Goal: Information Seeking & Learning: Check status

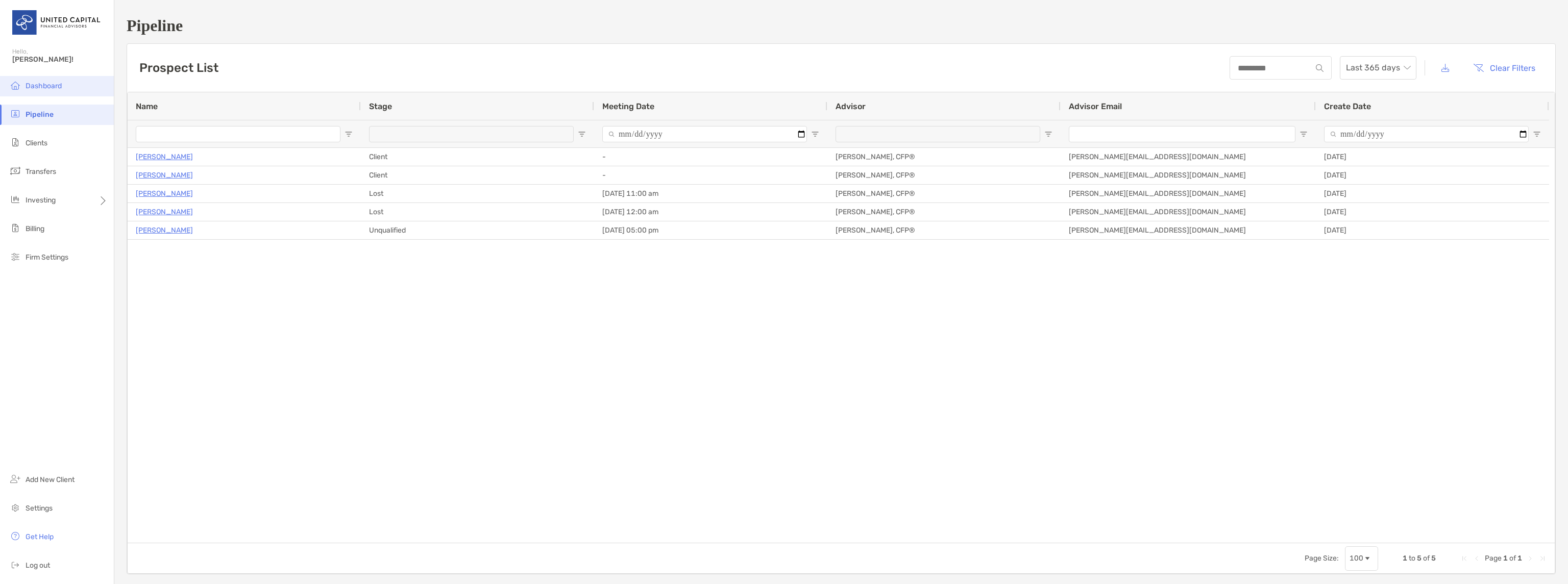
click at [42, 82] on li "Dashboard" at bounding box center [57, 86] width 114 height 20
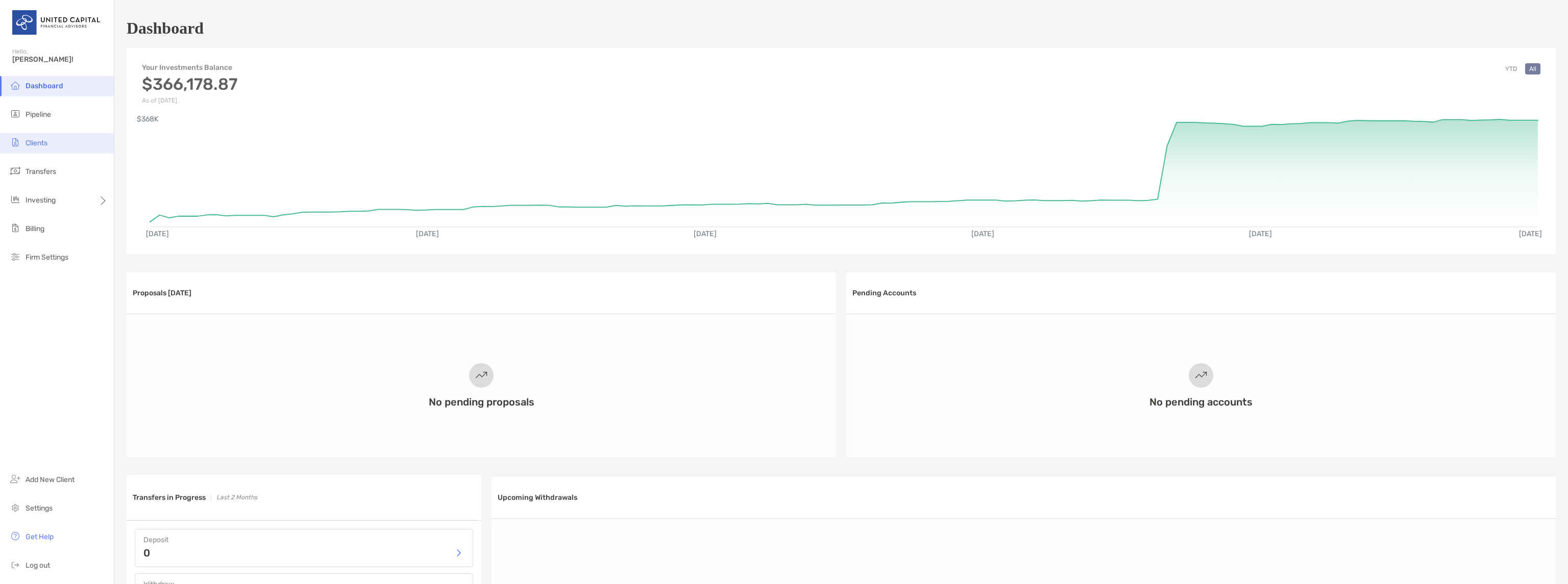
click at [42, 145] on span "Clients" at bounding box center [36, 143] width 22 height 9
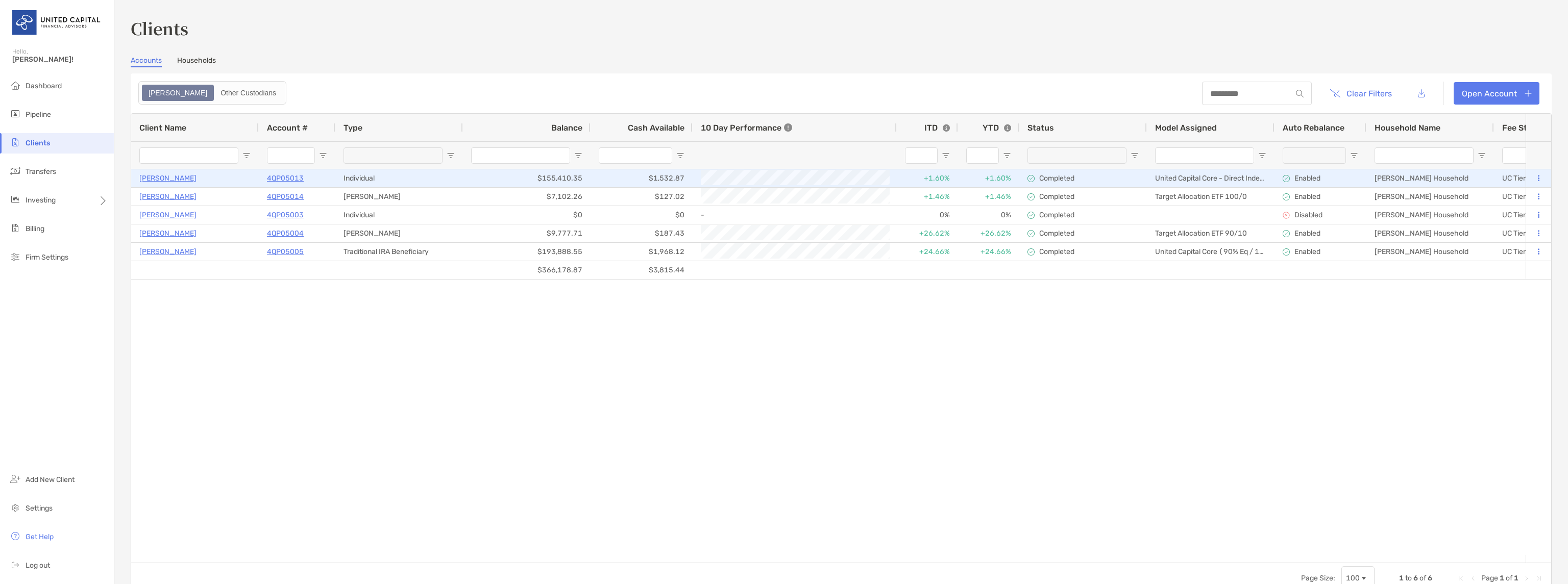
click at [273, 177] on p "4QP05013" at bounding box center [285, 178] width 37 height 13
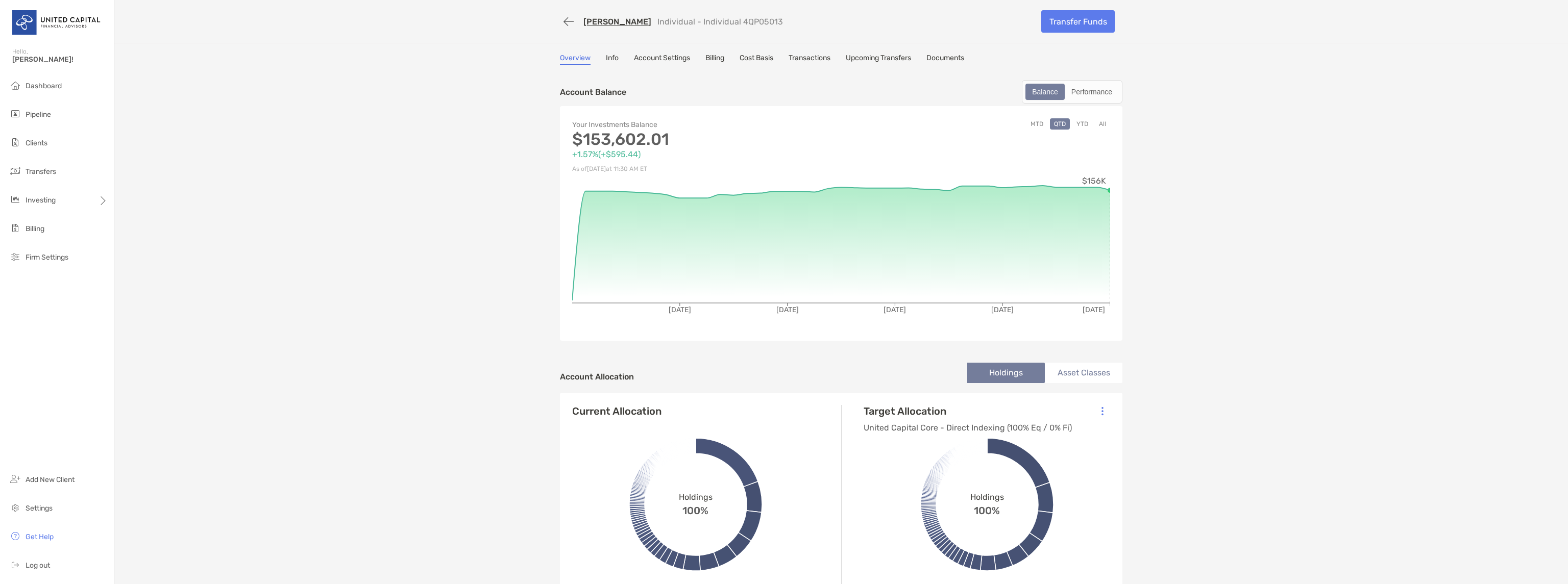
click at [807, 55] on link "Transactions" at bounding box center [810, 60] width 42 height 11
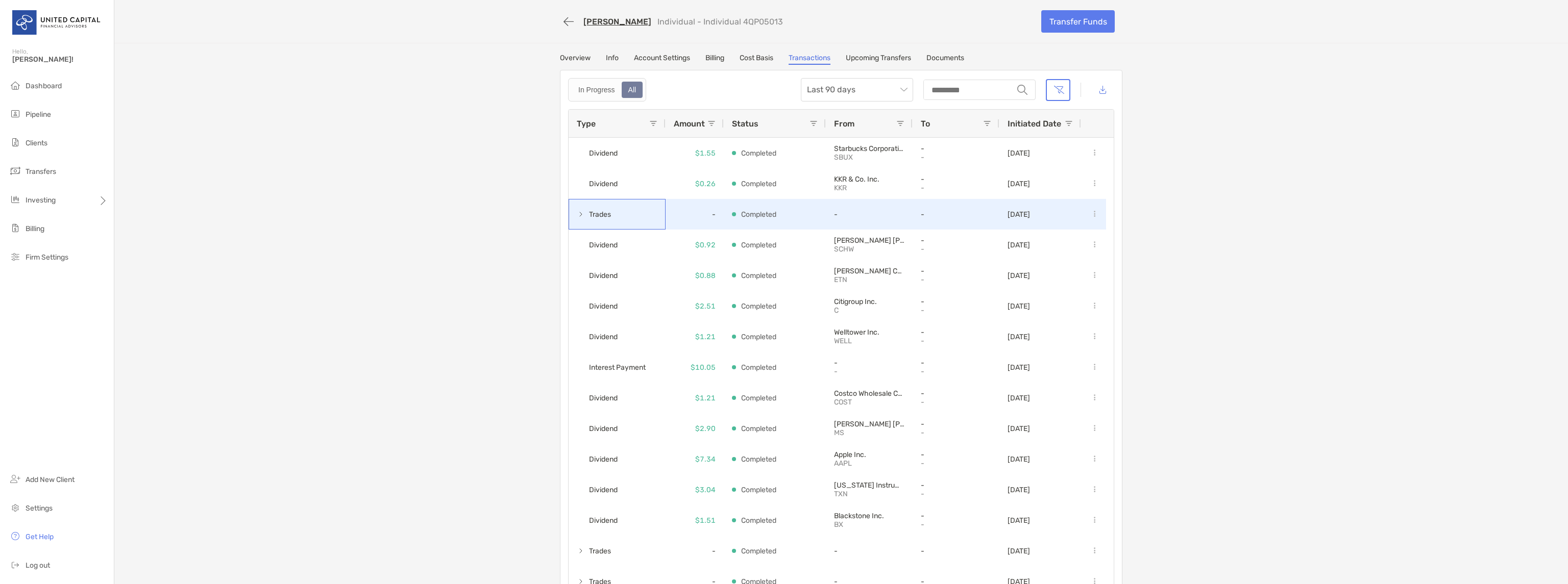
click at [577, 214] on span at bounding box center [580, 213] width 8 height 8
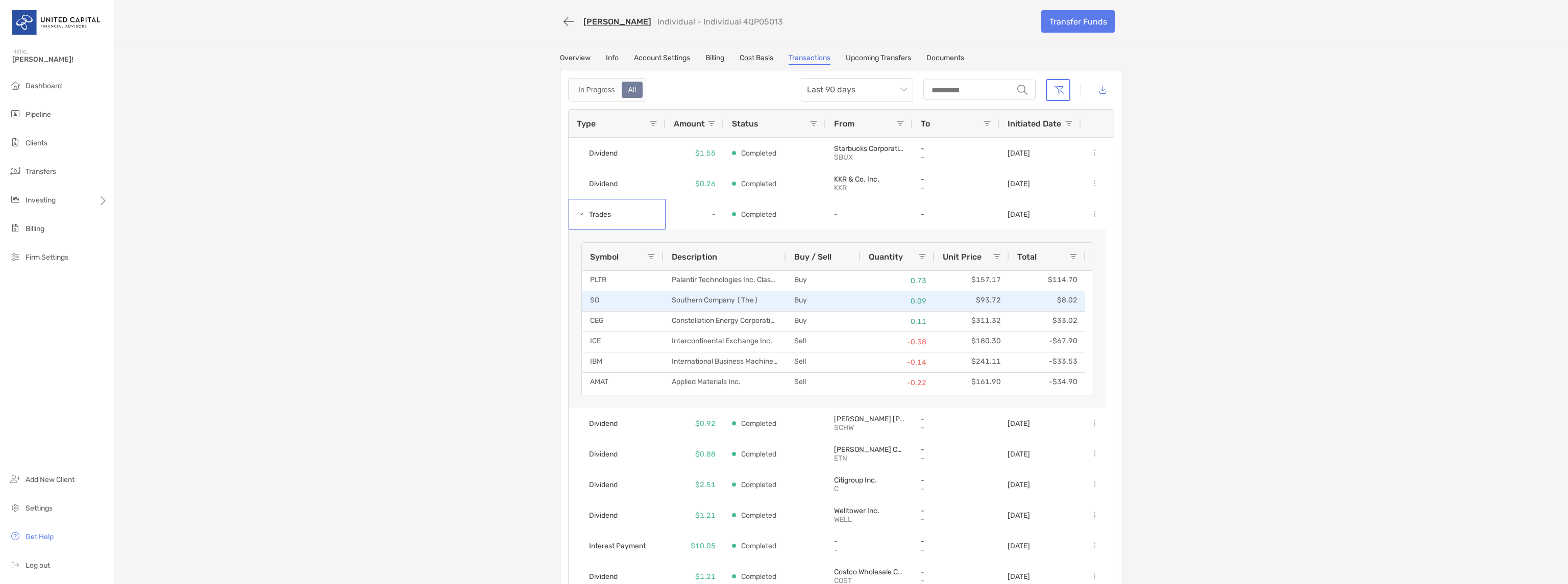
scroll to position [412, 0]
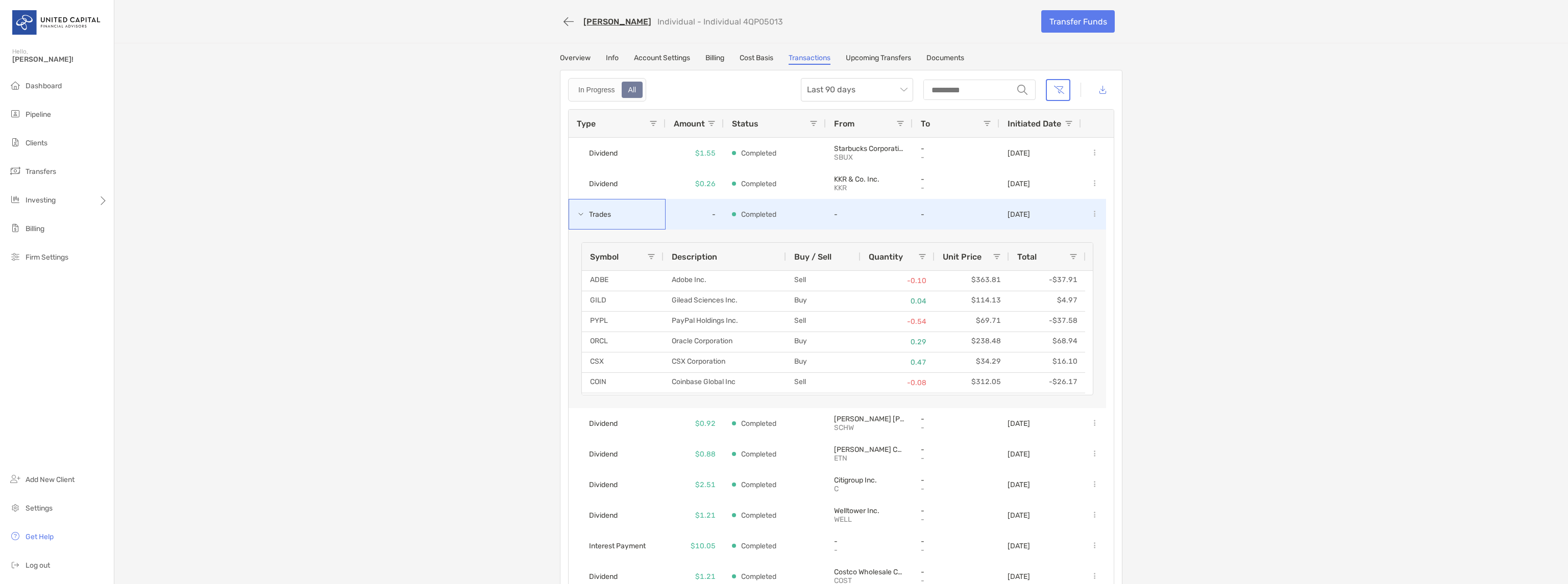
click at [577, 210] on span at bounding box center [580, 213] width 8 height 8
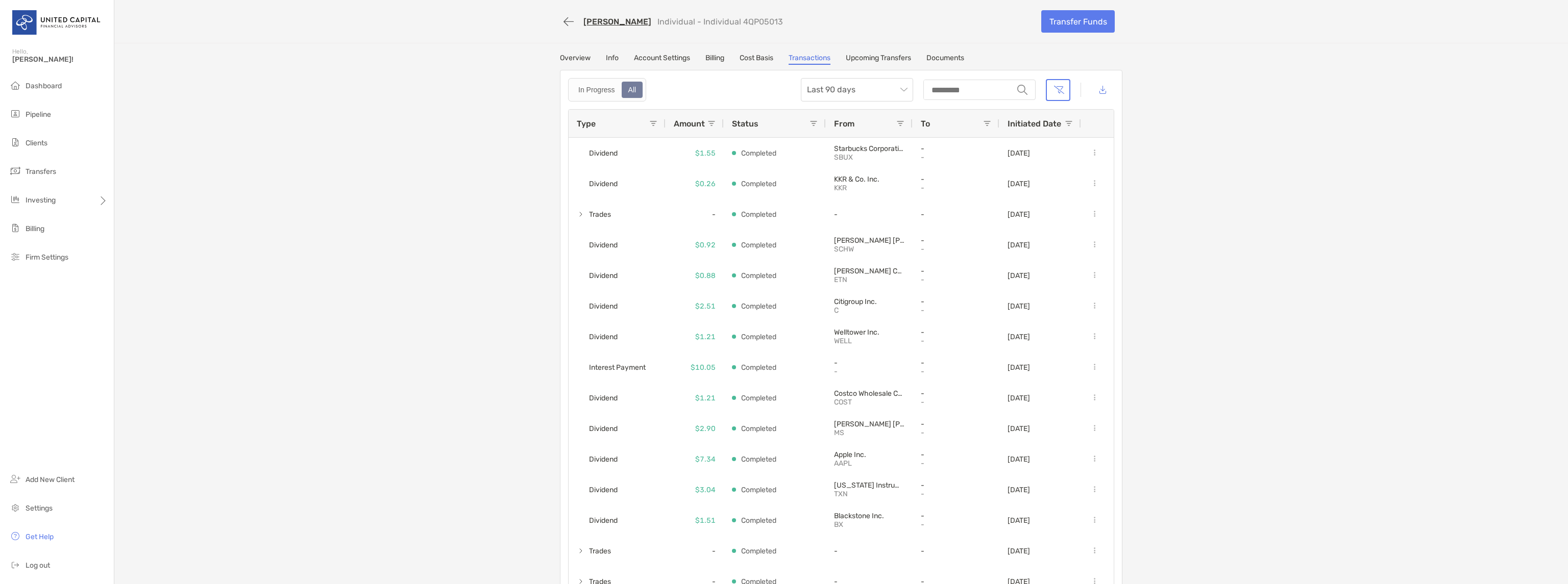
click at [759, 55] on link "Cost Basis" at bounding box center [756, 60] width 34 height 11
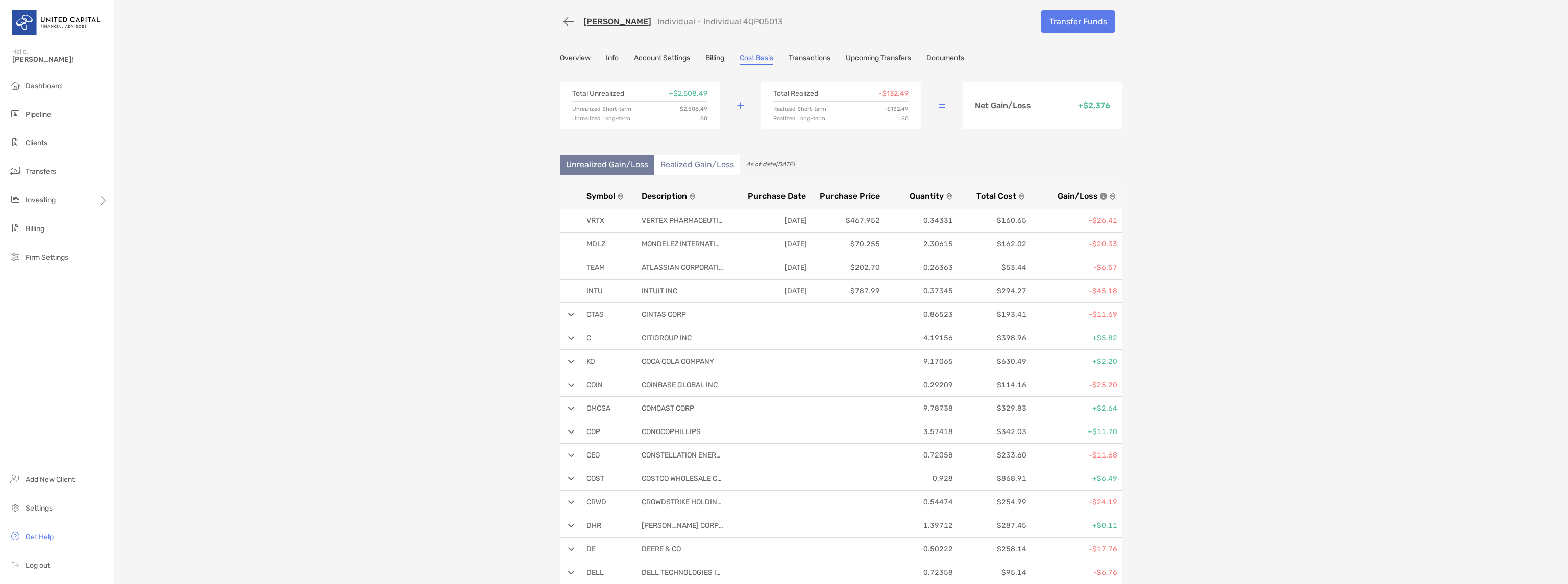
click at [677, 163] on li "Realized Gain/Loss" at bounding box center [697, 164] width 86 height 20
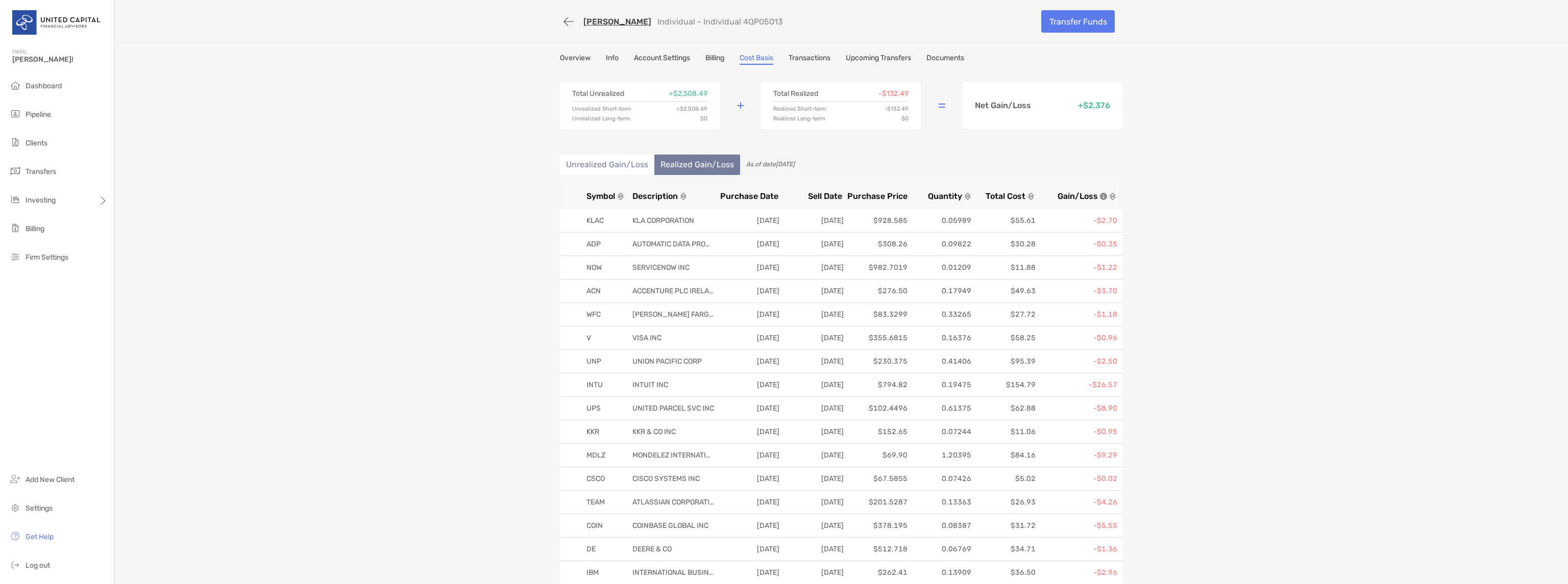
click at [597, 162] on li "Unrealized Gain/Loss" at bounding box center [607, 164] width 94 height 20
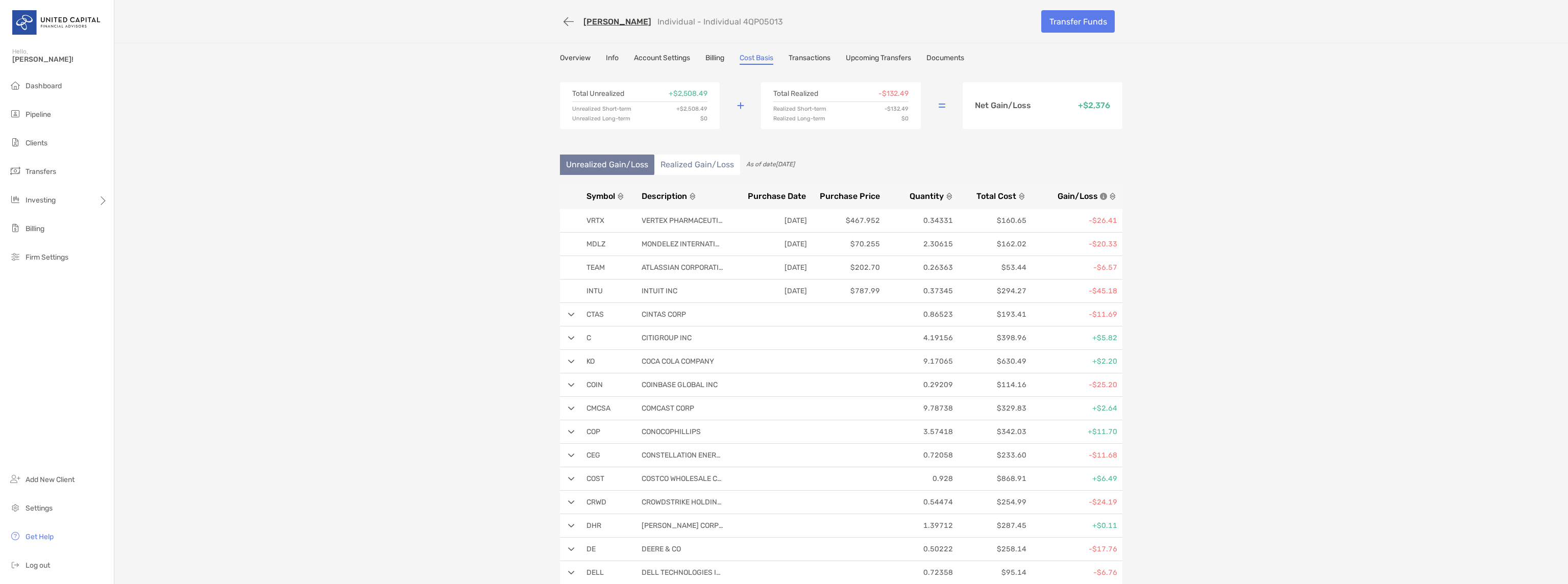
click at [572, 55] on link "Overview" at bounding box center [575, 60] width 31 height 11
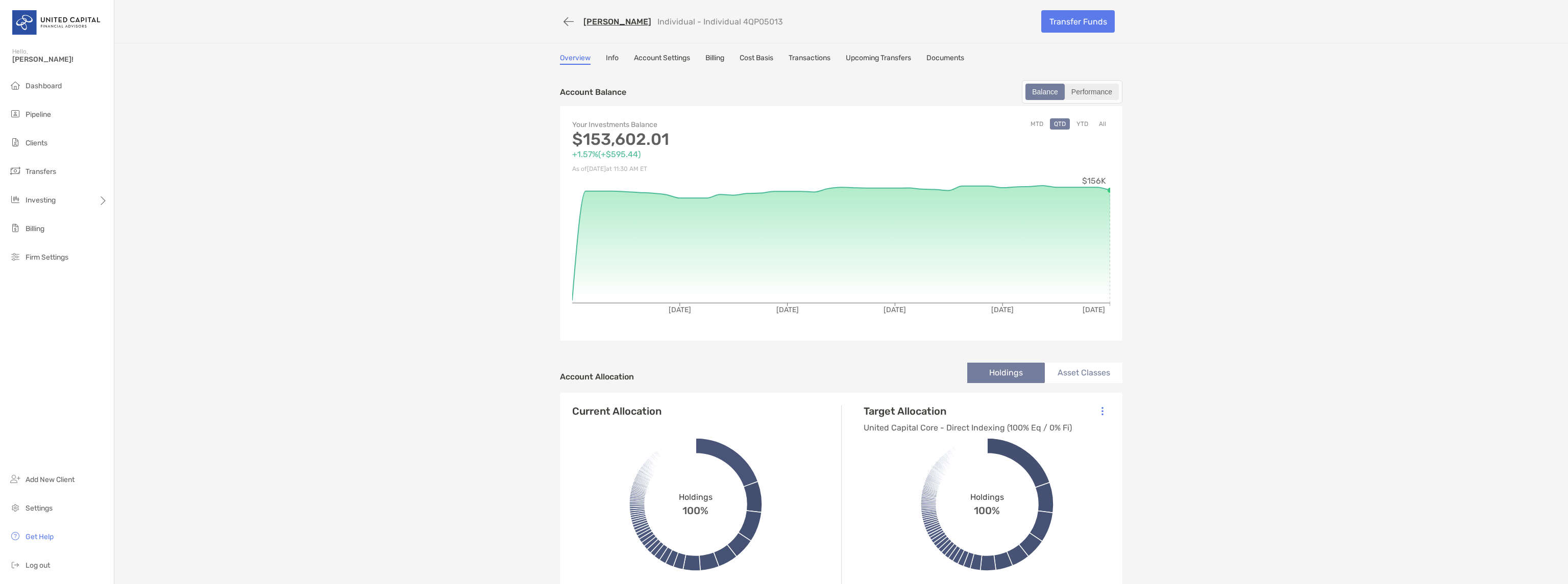
click at [1098, 93] on div "Performance" at bounding box center [1091, 92] width 52 height 14
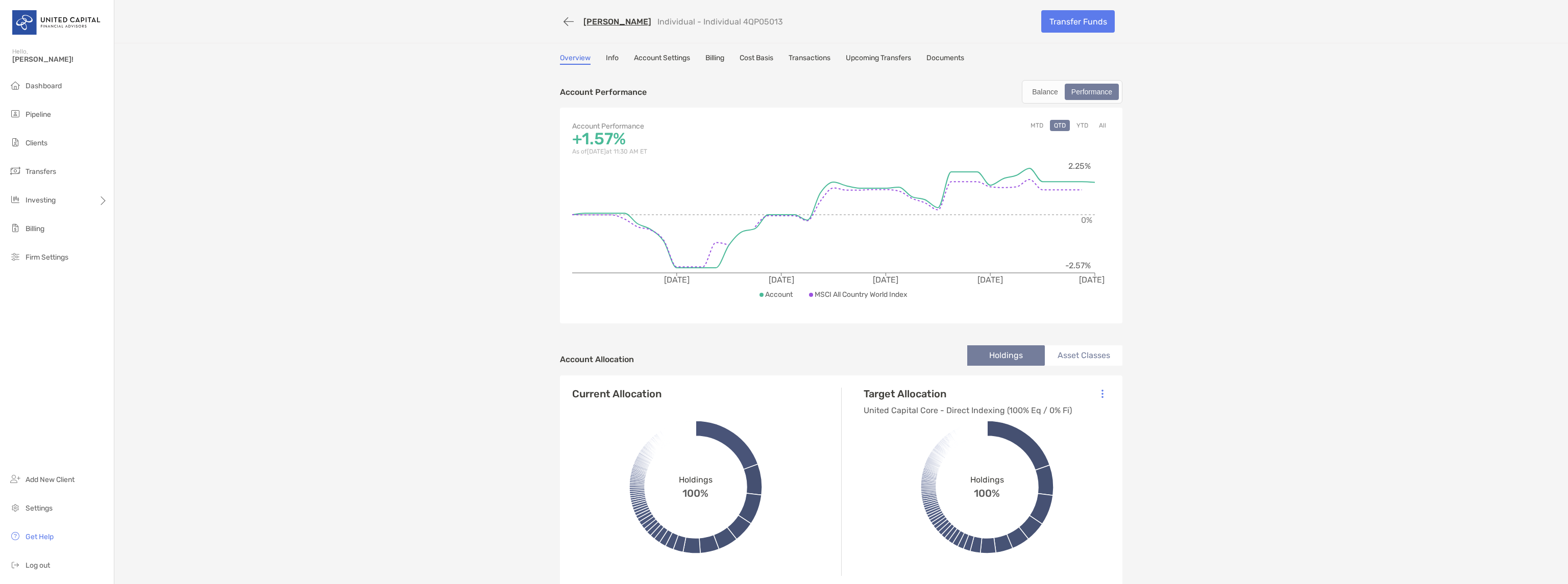
click at [1099, 124] on button "All" at bounding box center [1102, 126] width 15 height 11
click at [608, 55] on link "Info" at bounding box center [613, 60] width 13 height 11
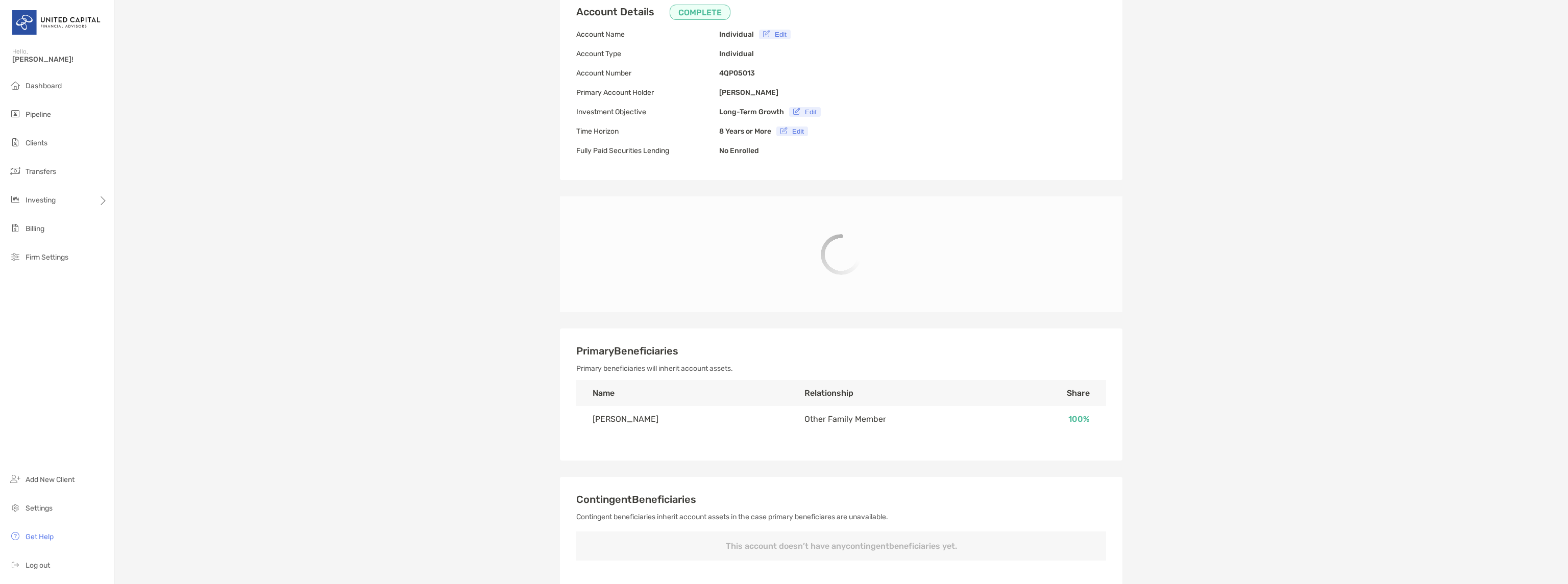
scroll to position [122, 0]
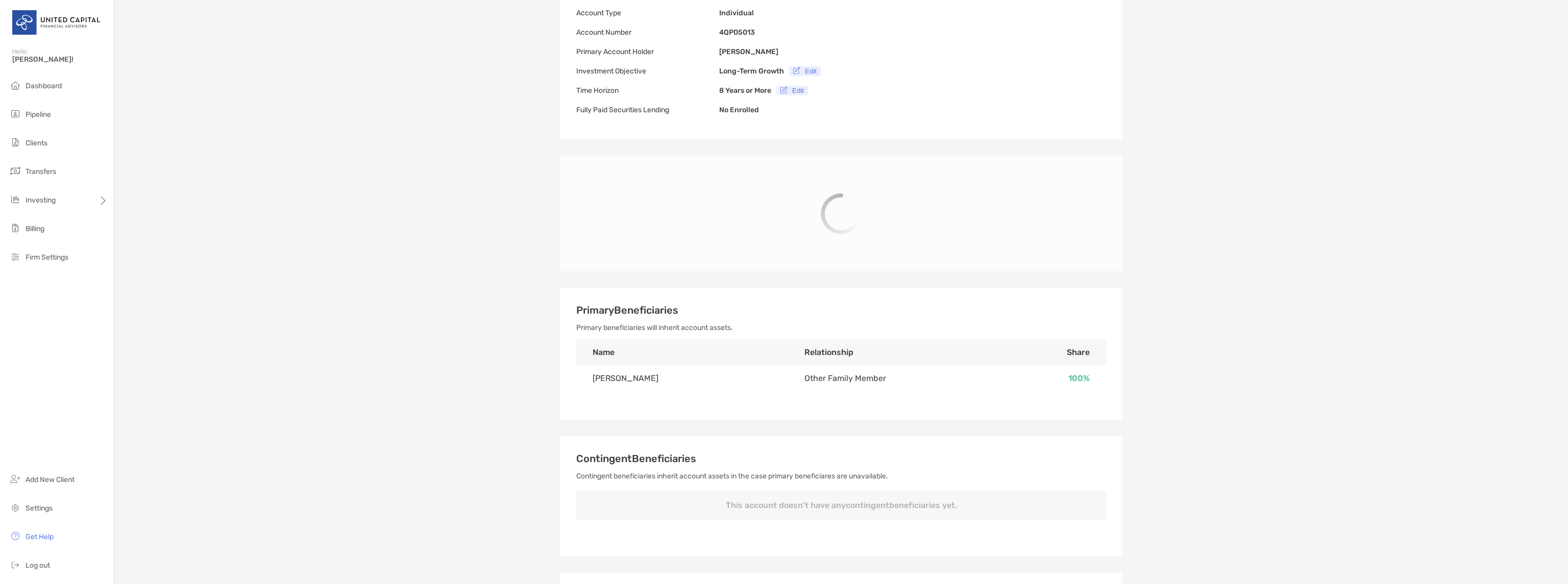
type input "**********"
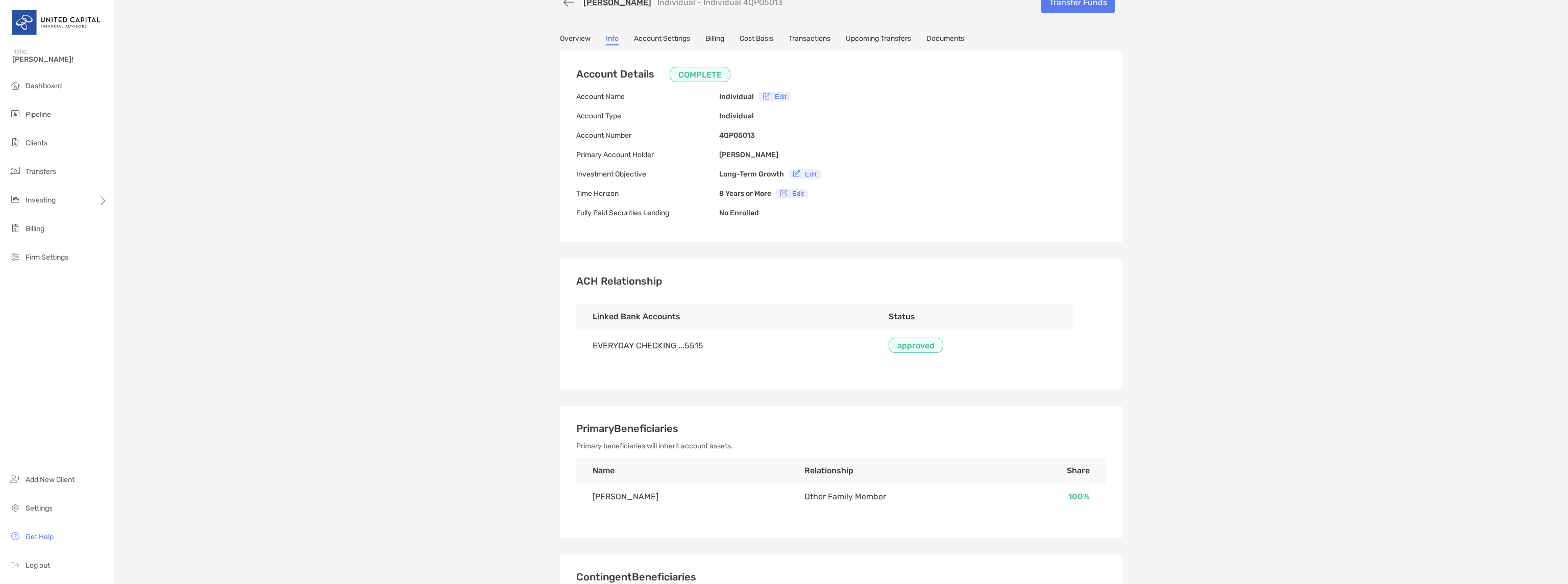
scroll to position [0, 0]
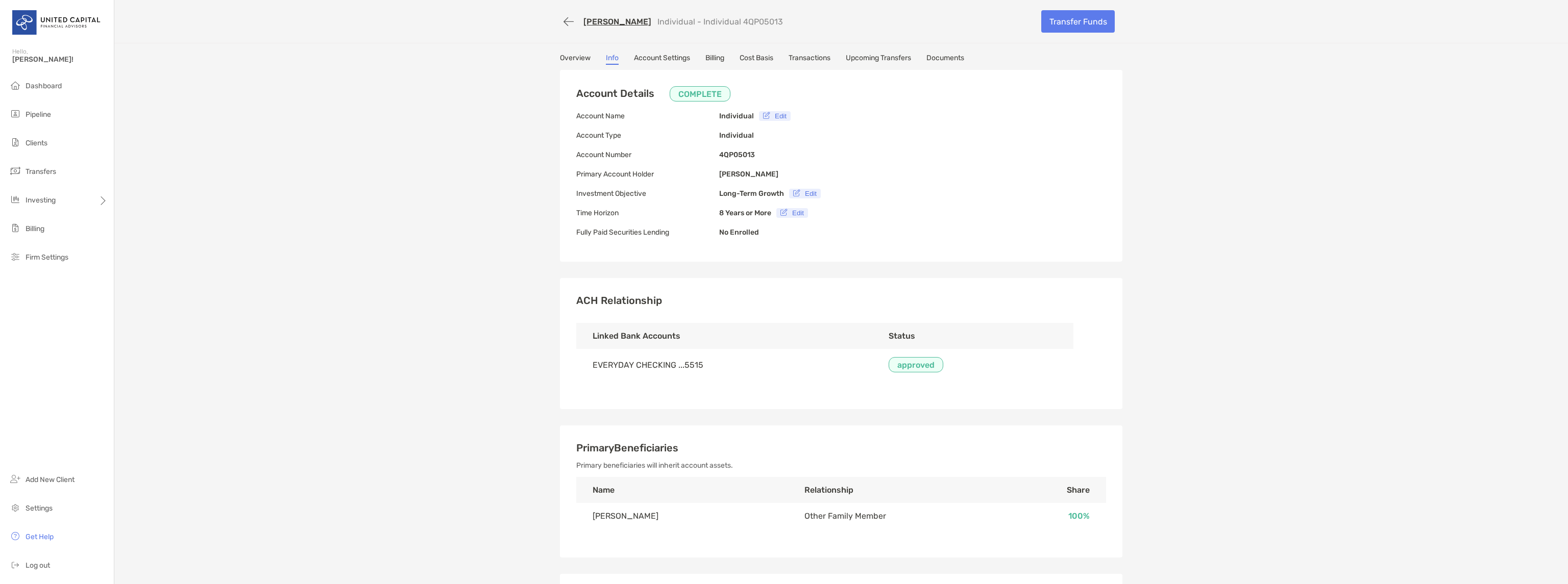
click at [569, 56] on link "Overview" at bounding box center [575, 60] width 31 height 11
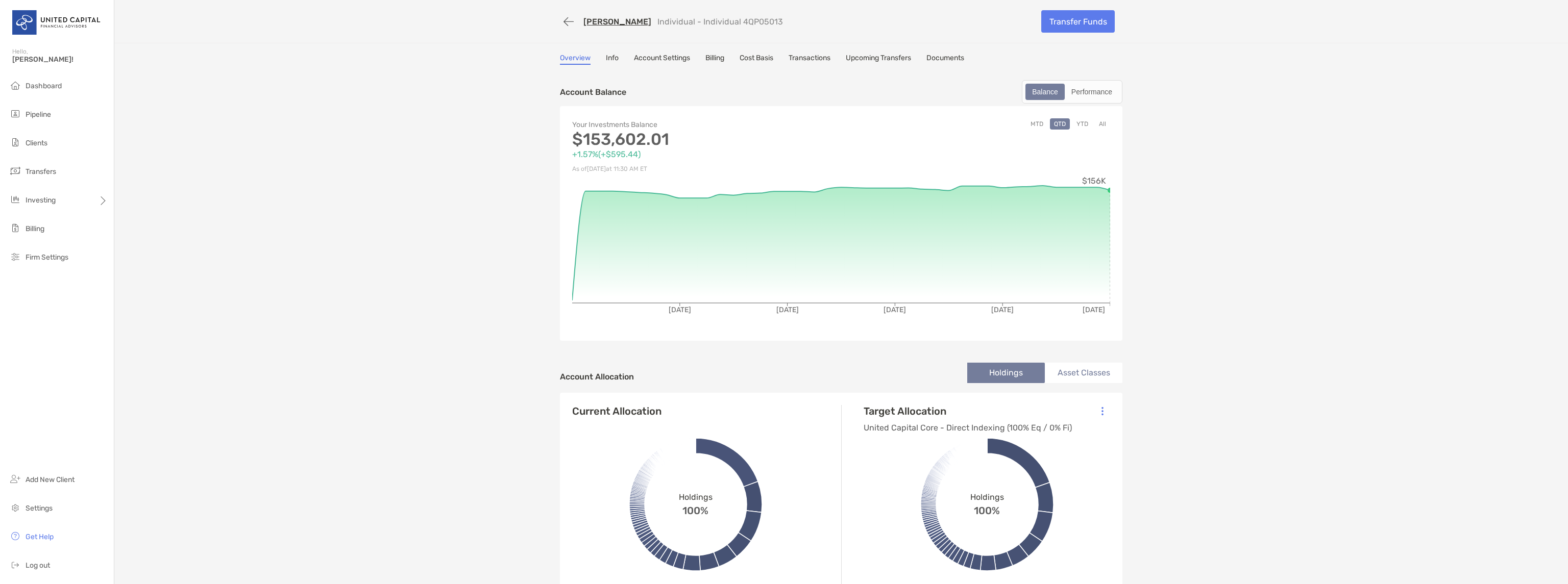
click at [586, 22] on link "[PERSON_NAME]" at bounding box center [617, 21] width 68 height 9
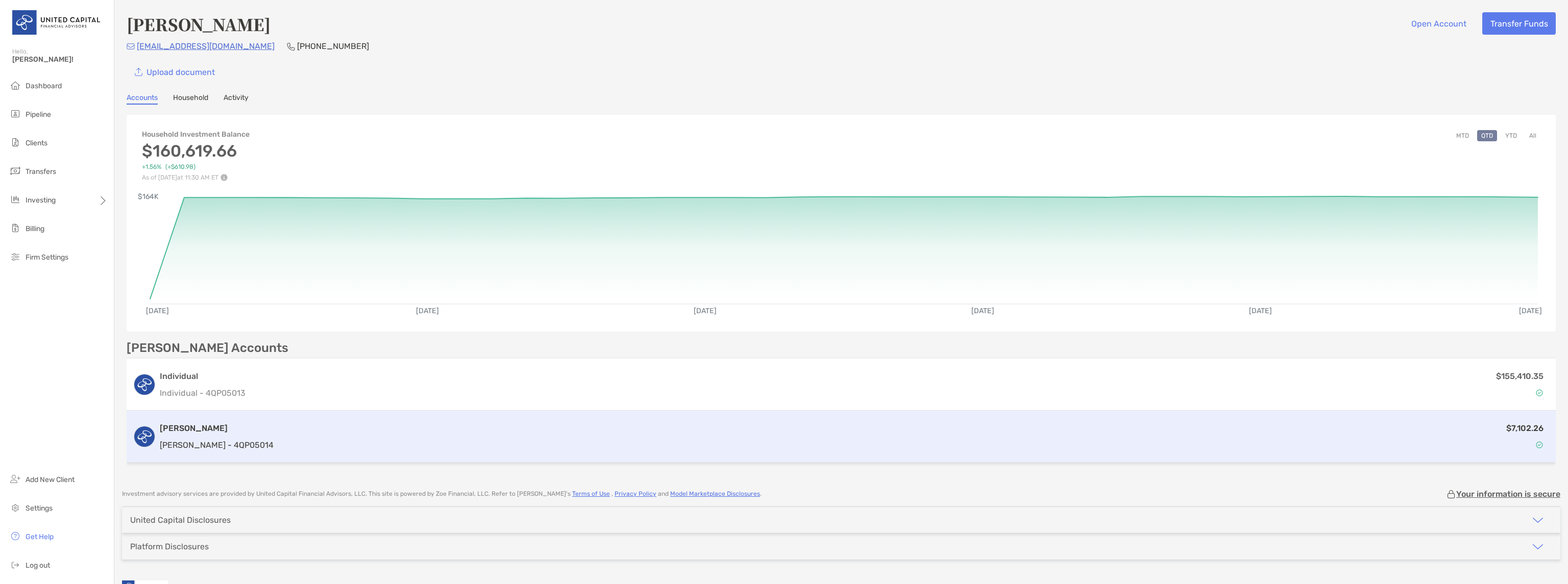
click at [188, 426] on h3 "[PERSON_NAME]" at bounding box center [216, 428] width 114 height 12
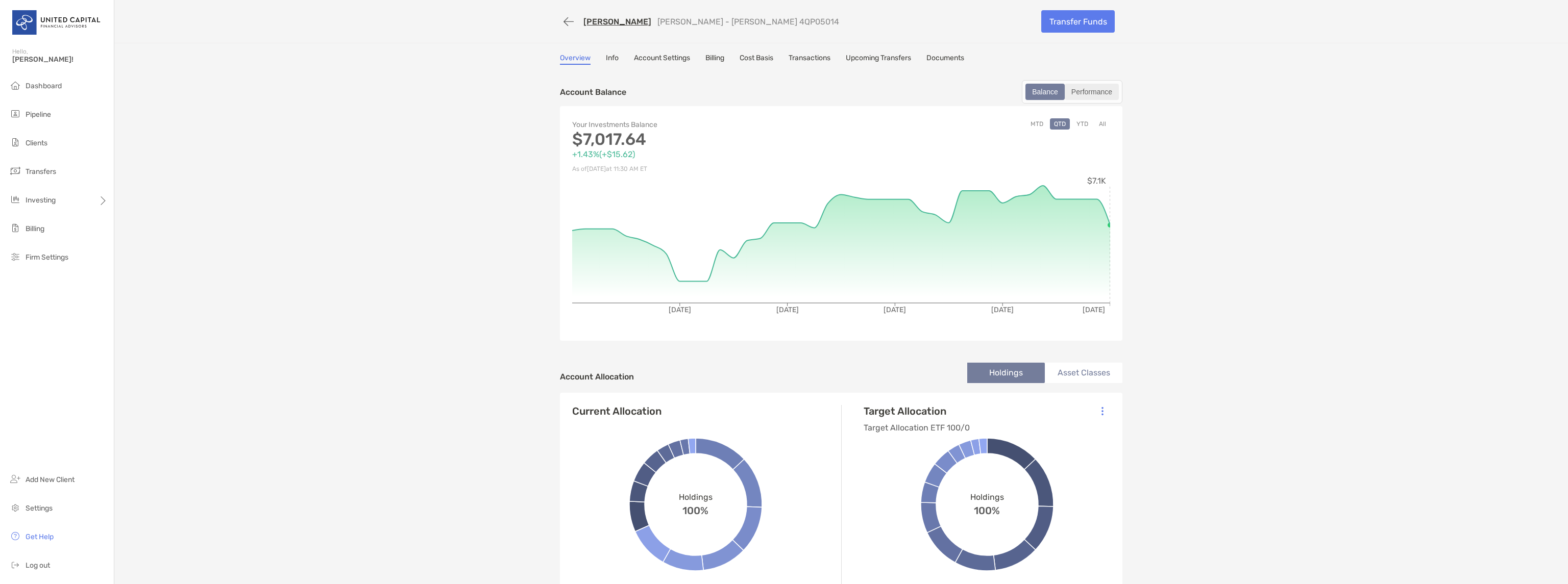
click at [1101, 98] on div "Performance" at bounding box center [1091, 92] width 52 height 14
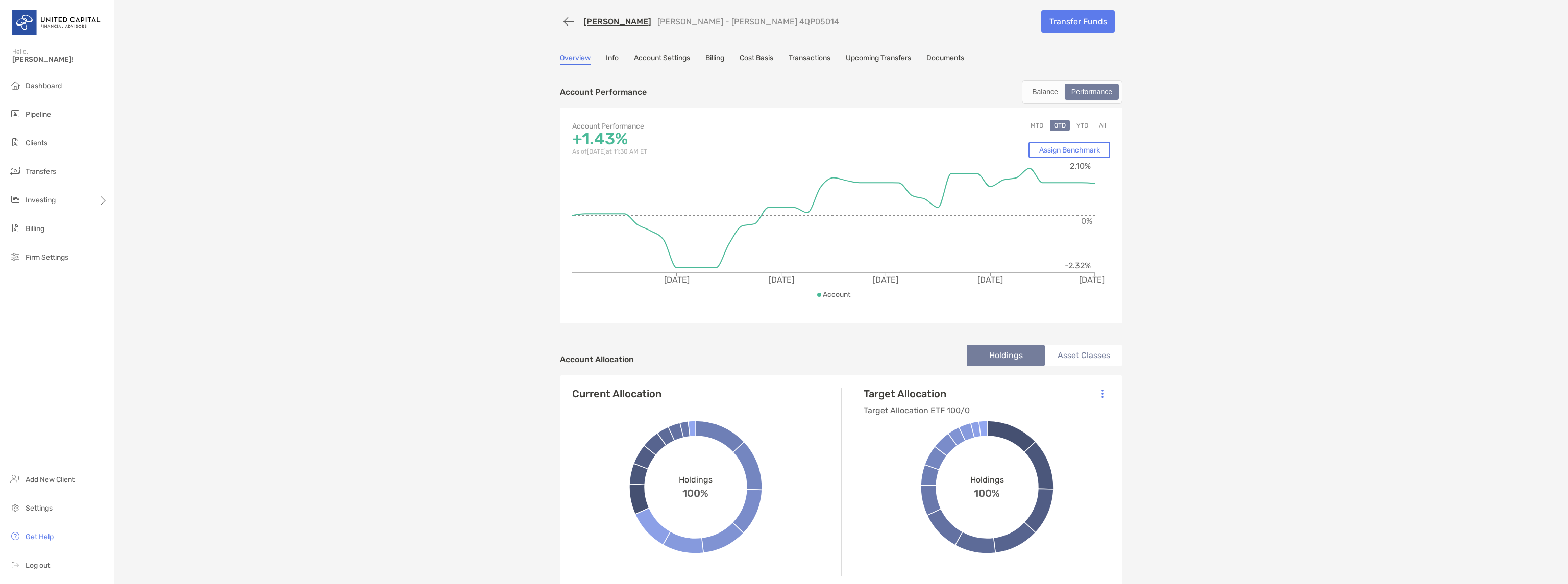
click at [613, 57] on link "Info" at bounding box center [613, 60] width 13 height 11
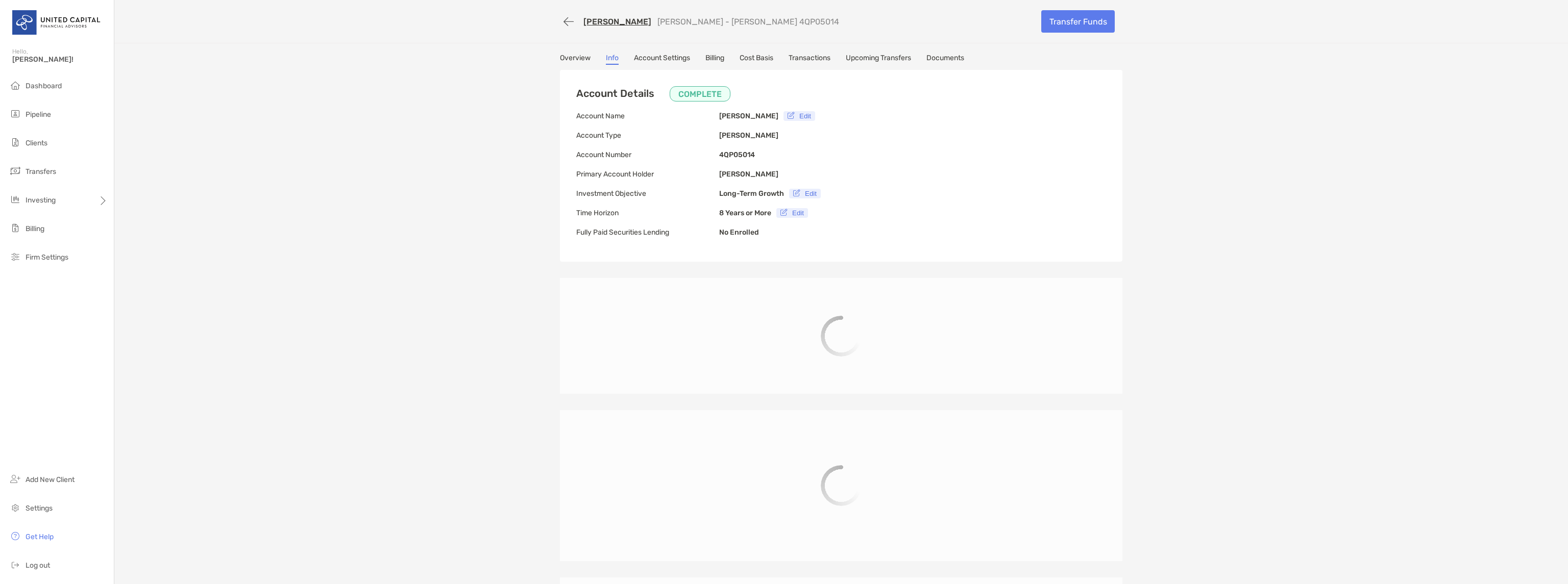
type input "**********"
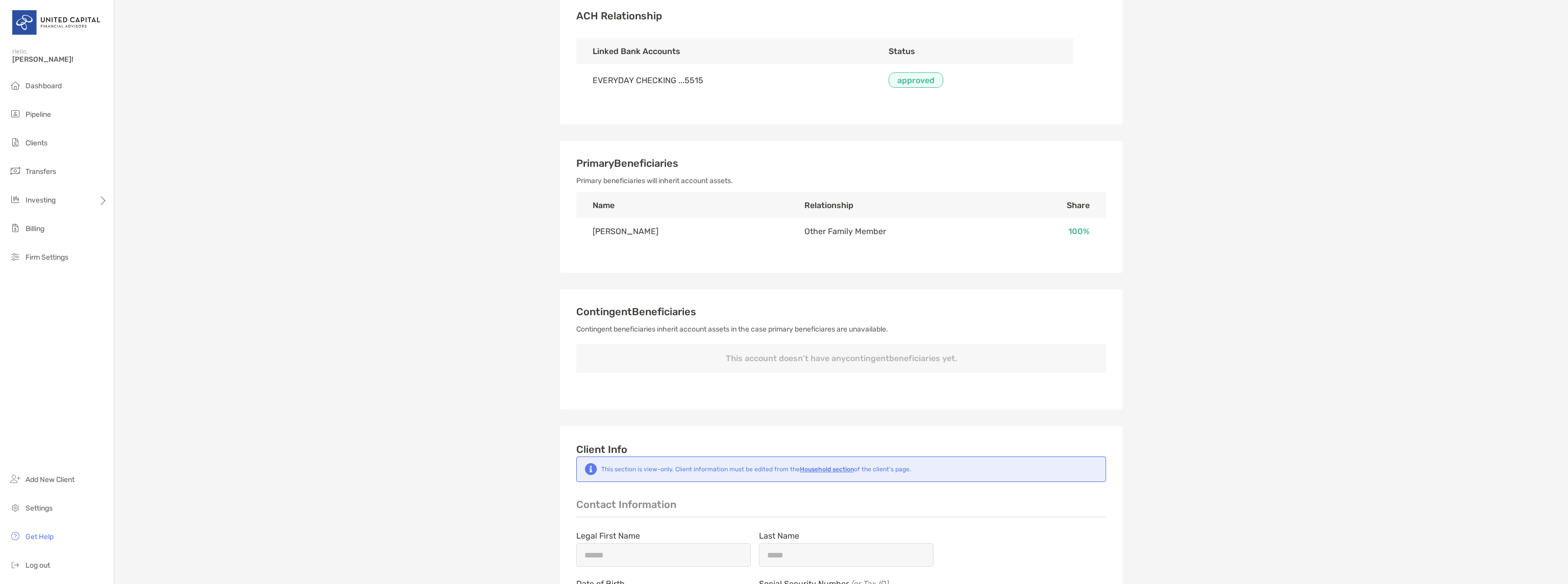
scroll to position [286, 0]
